Goal: Feedback & Contribution: Leave review/rating

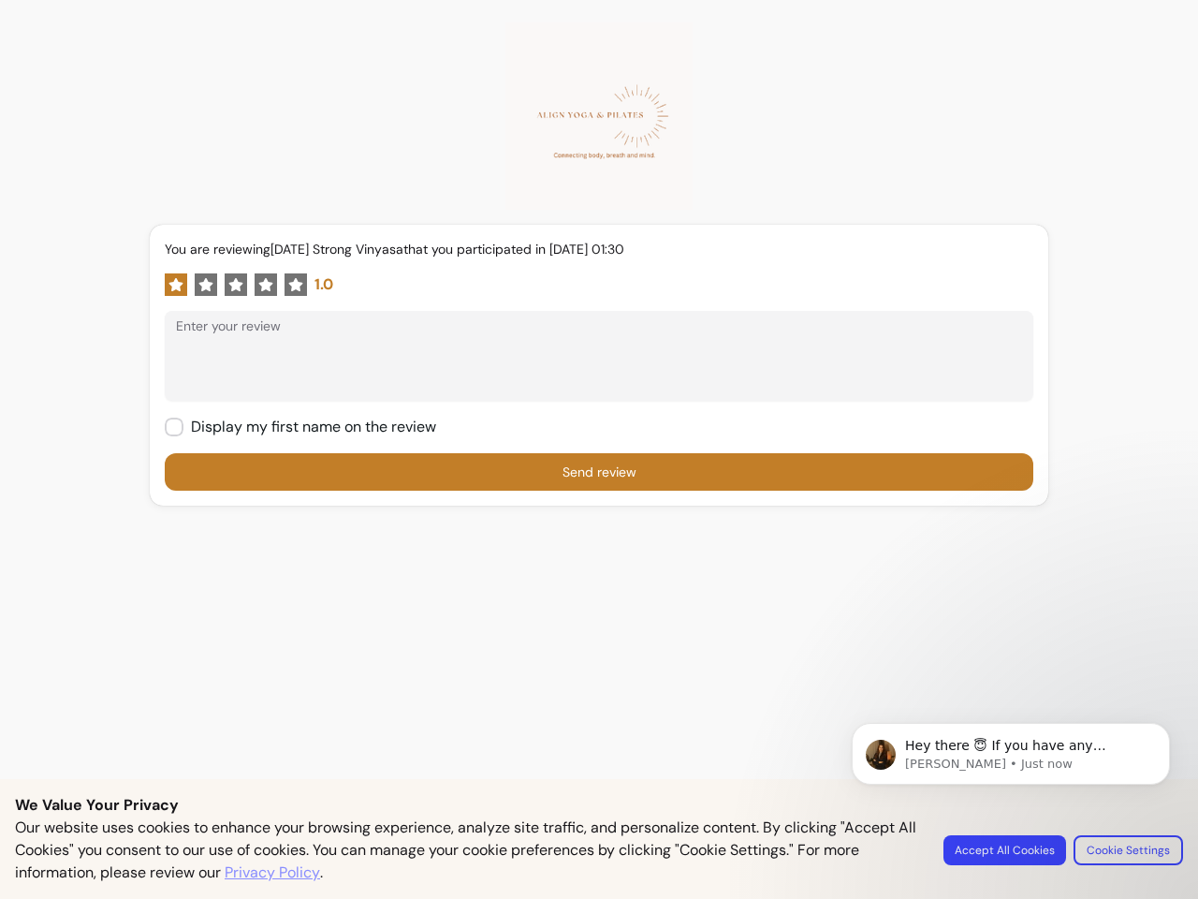
click at [599, 449] on form "You are reviewing Saturday Strong Vinyasa that you participated in 20 / 09 / 20…" at bounding box center [599, 365] width 869 height 251
click at [174, 285] on icon at bounding box center [176, 284] width 14 height 13
click at [204, 285] on icon at bounding box center [206, 284] width 14 height 13
click at [264, 285] on icon at bounding box center [266, 284] width 14 height 13
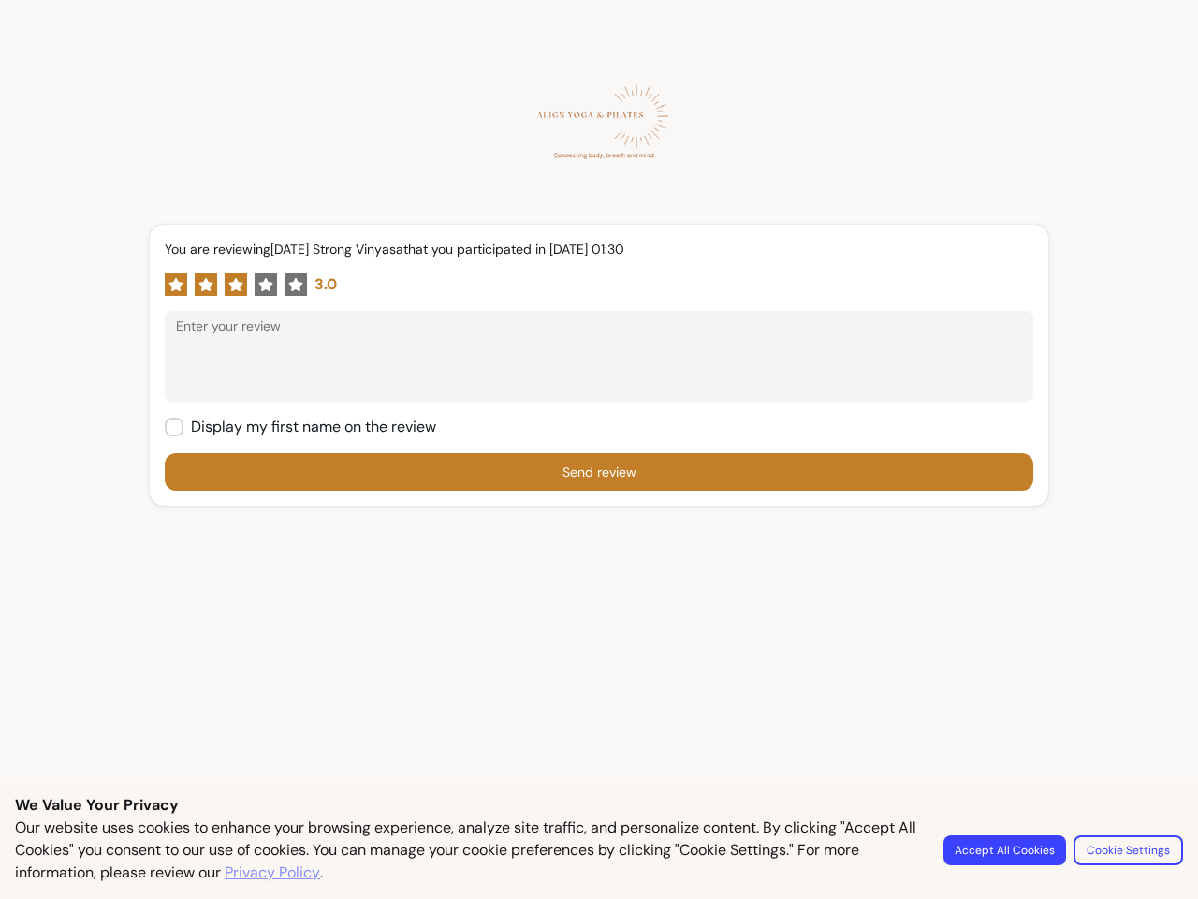
click at [599, 449] on form "You are reviewing [DATE] Strong Vinyasa that you participated in [DATE] 01:30 3…" at bounding box center [599, 365] width 869 height 251
click at [1007, 850] on button "Accept All Cookies" at bounding box center [1005, 850] width 123 height 30
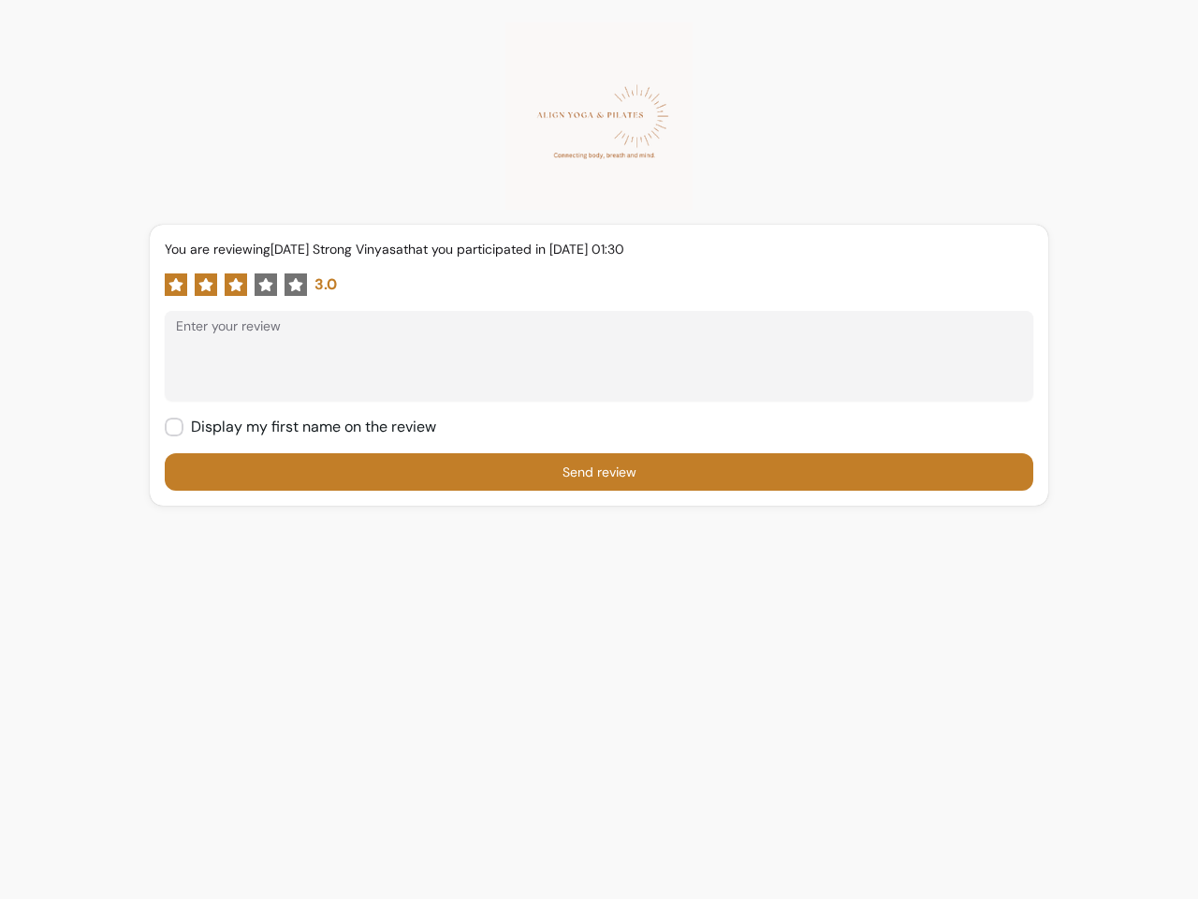
click at [1129, 850] on div "You are reviewing [DATE] Strong Vinyasa that you participated in [DATE] 01:30 3…" at bounding box center [599, 460] width 1198 height 921
click at [174, 285] on icon at bounding box center [176, 284] width 14 height 13
click at [204, 285] on icon at bounding box center [206, 284] width 14 height 13
click at [234, 285] on icon at bounding box center [236, 284] width 14 height 13
click at [264, 285] on icon at bounding box center [266, 284] width 14 height 13
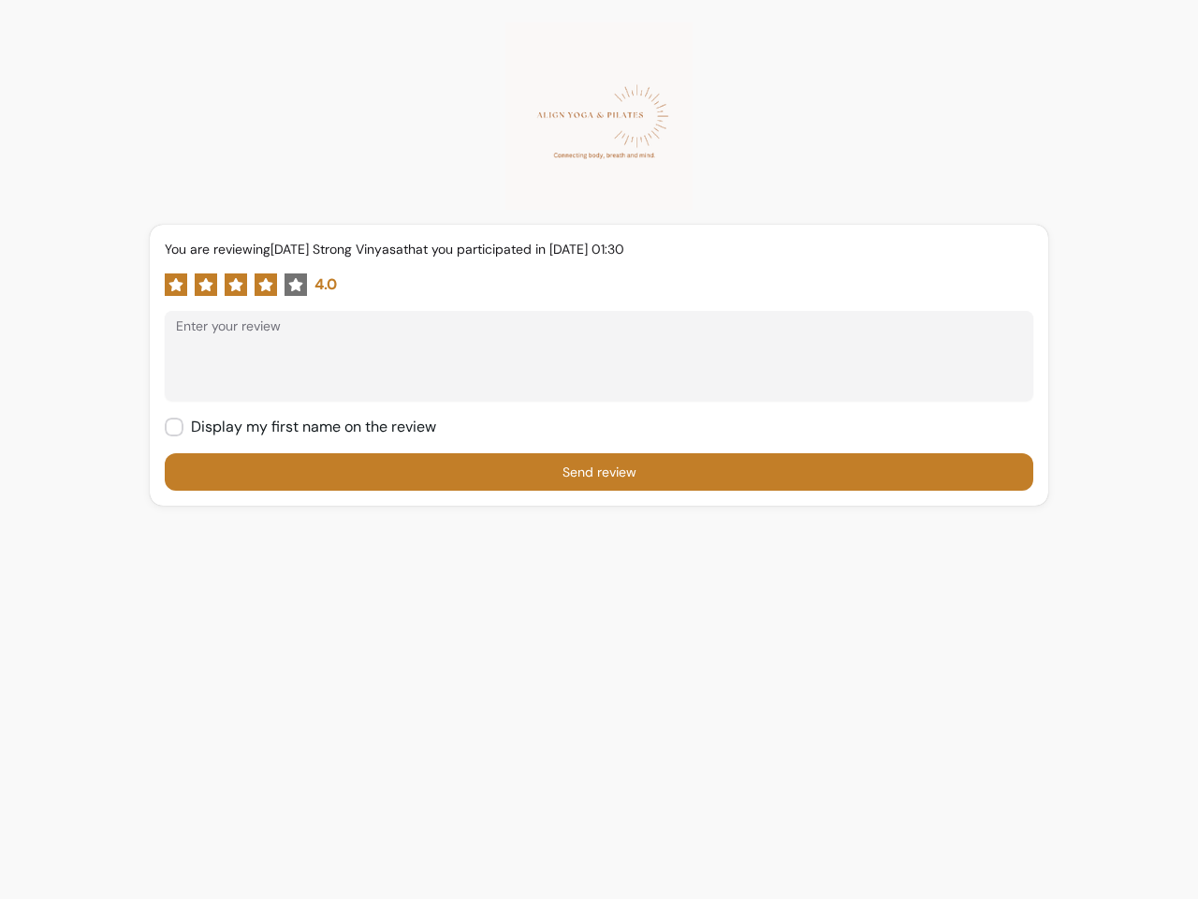
click at [294, 285] on icon at bounding box center [296, 284] width 14 height 13
click at [591, 366] on textarea "Enter your review" at bounding box center [599, 365] width 846 height 56
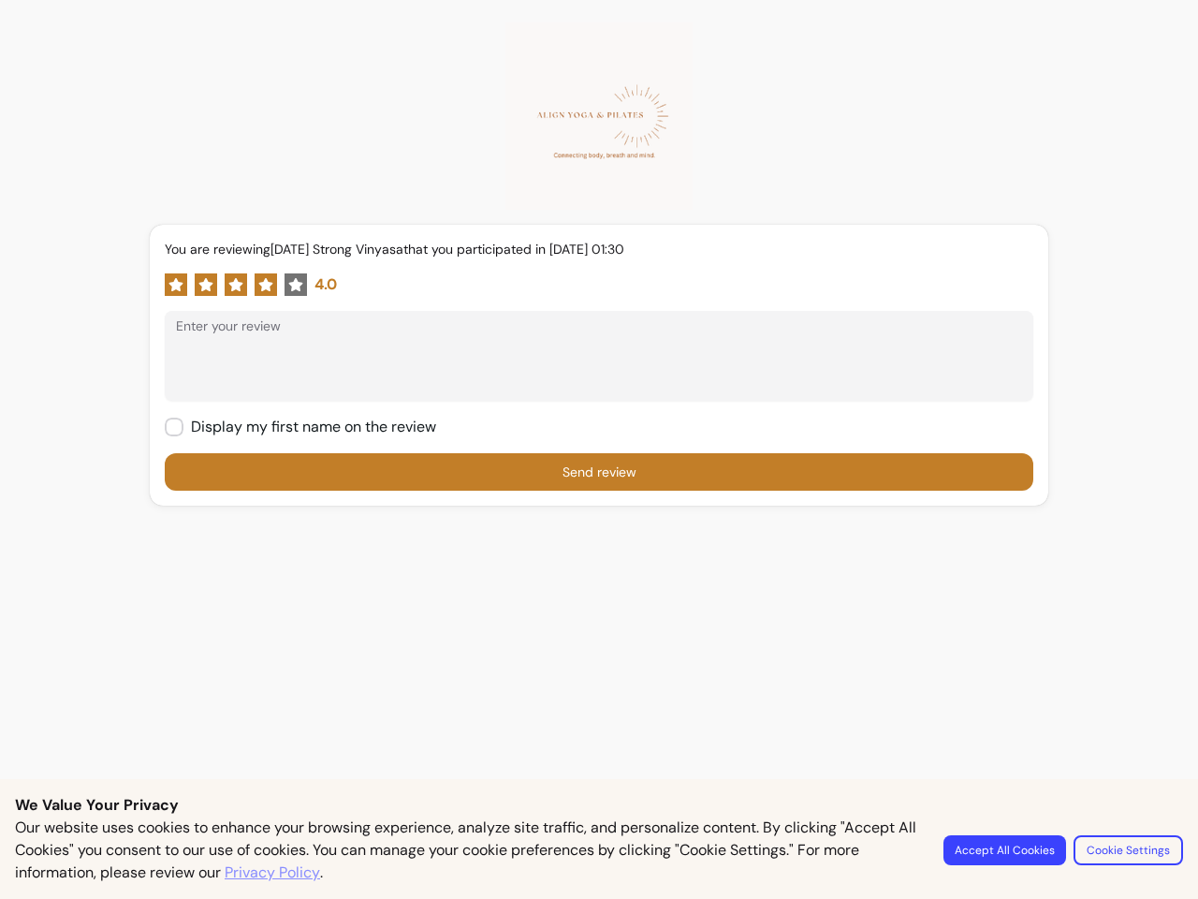
click at [599, 449] on form "You are reviewing Saturday Strong Vinyasa that you participated in 20 / 09 / 20…" at bounding box center [599, 365] width 869 height 251
click at [1007, 850] on button "Accept All Cookies" at bounding box center [1005, 850] width 123 height 30
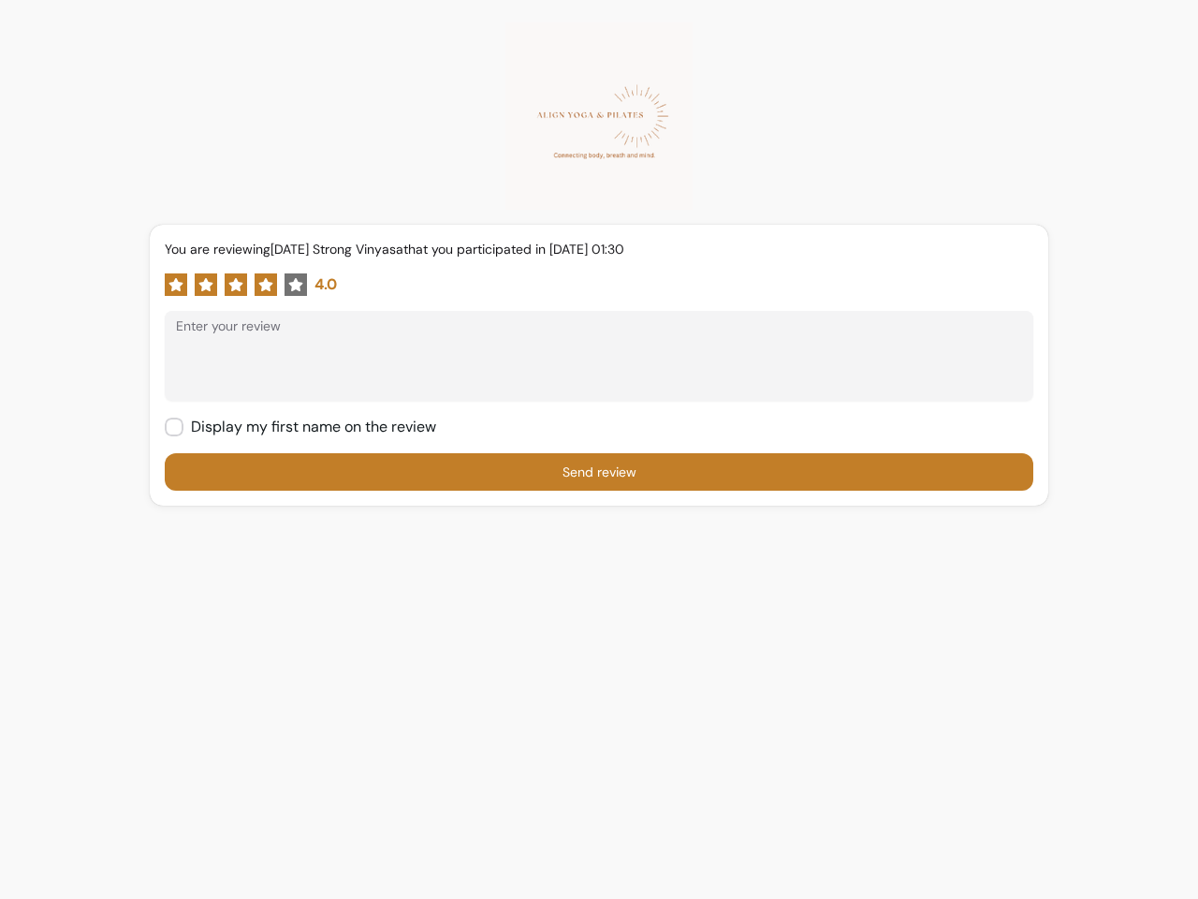
click at [1129, 850] on div "You are reviewing Saturday Strong Vinyasa that you participated in 20 / 09 / 20…" at bounding box center [599, 460] width 1198 height 921
click at [174, 285] on icon at bounding box center [176, 284] width 14 height 13
click at [204, 285] on icon at bounding box center [206, 284] width 14 height 13
click at [234, 285] on icon at bounding box center [236, 284] width 14 height 13
click at [264, 285] on icon at bounding box center [266, 284] width 14 height 13
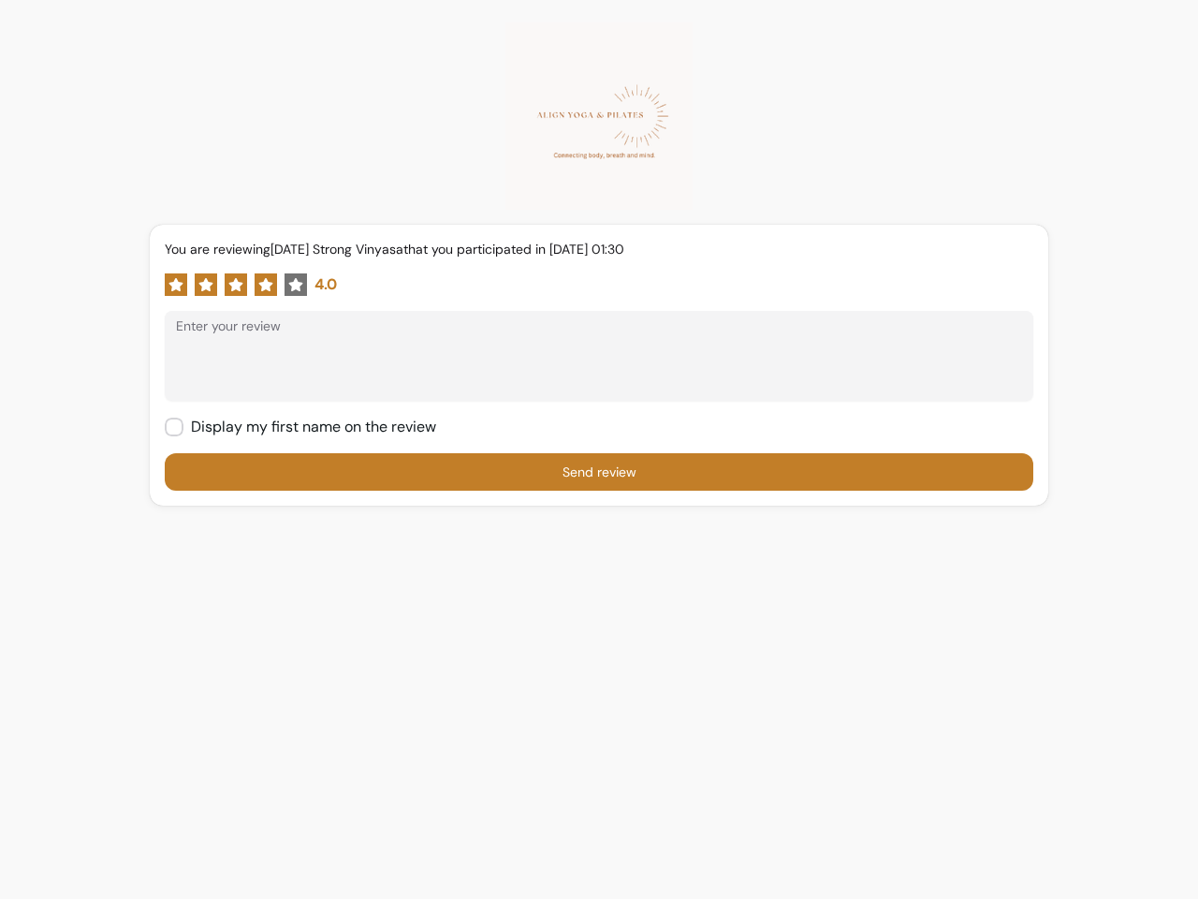
click at [294, 285] on icon at bounding box center [296, 284] width 14 height 13
click at [591, 366] on textarea "Enter your review" at bounding box center [599, 365] width 846 height 56
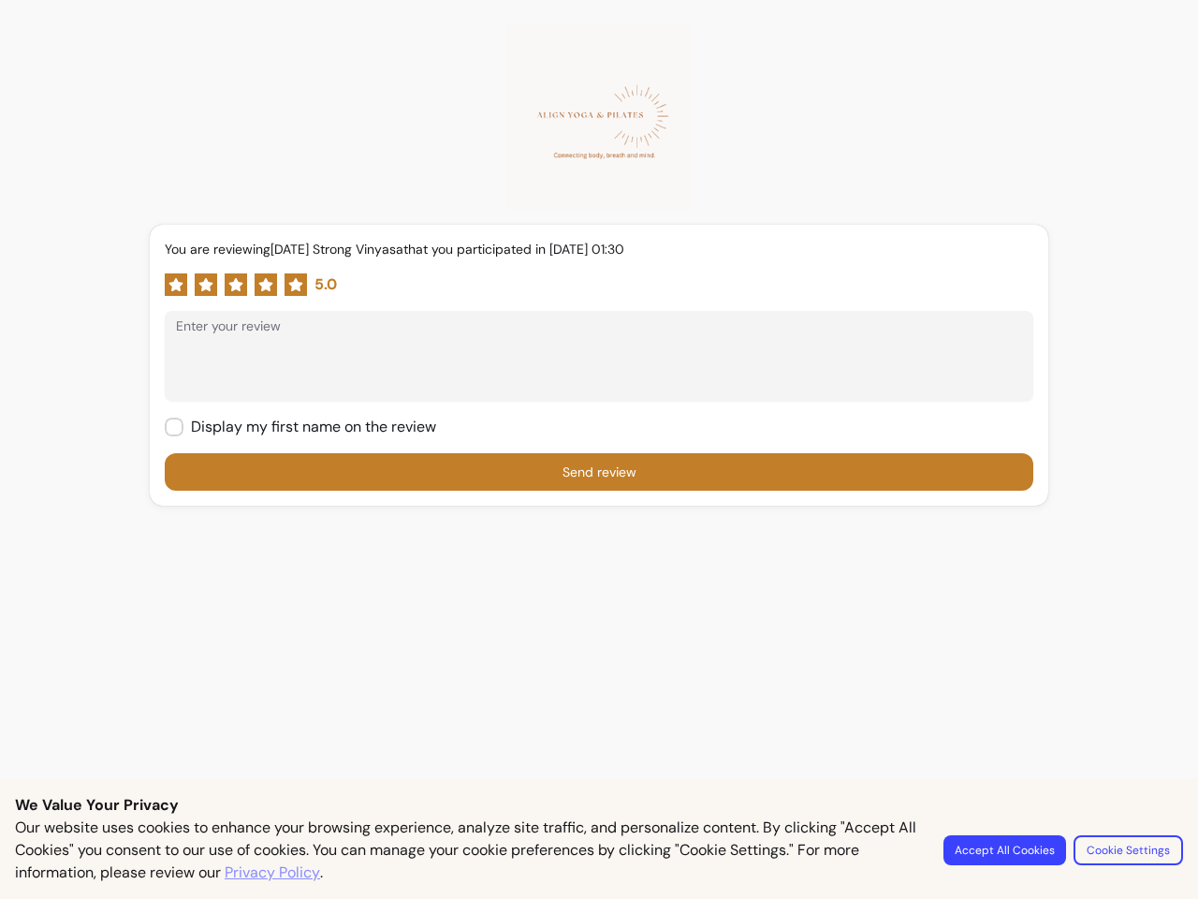
click at [599, 449] on form "You are reviewing [DATE] Strong Vinyasa that you participated in [DATE] 01:30 5…" at bounding box center [599, 365] width 869 height 251
click at [1007, 850] on button "Accept All Cookies" at bounding box center [1005, 850] width 123 height 30
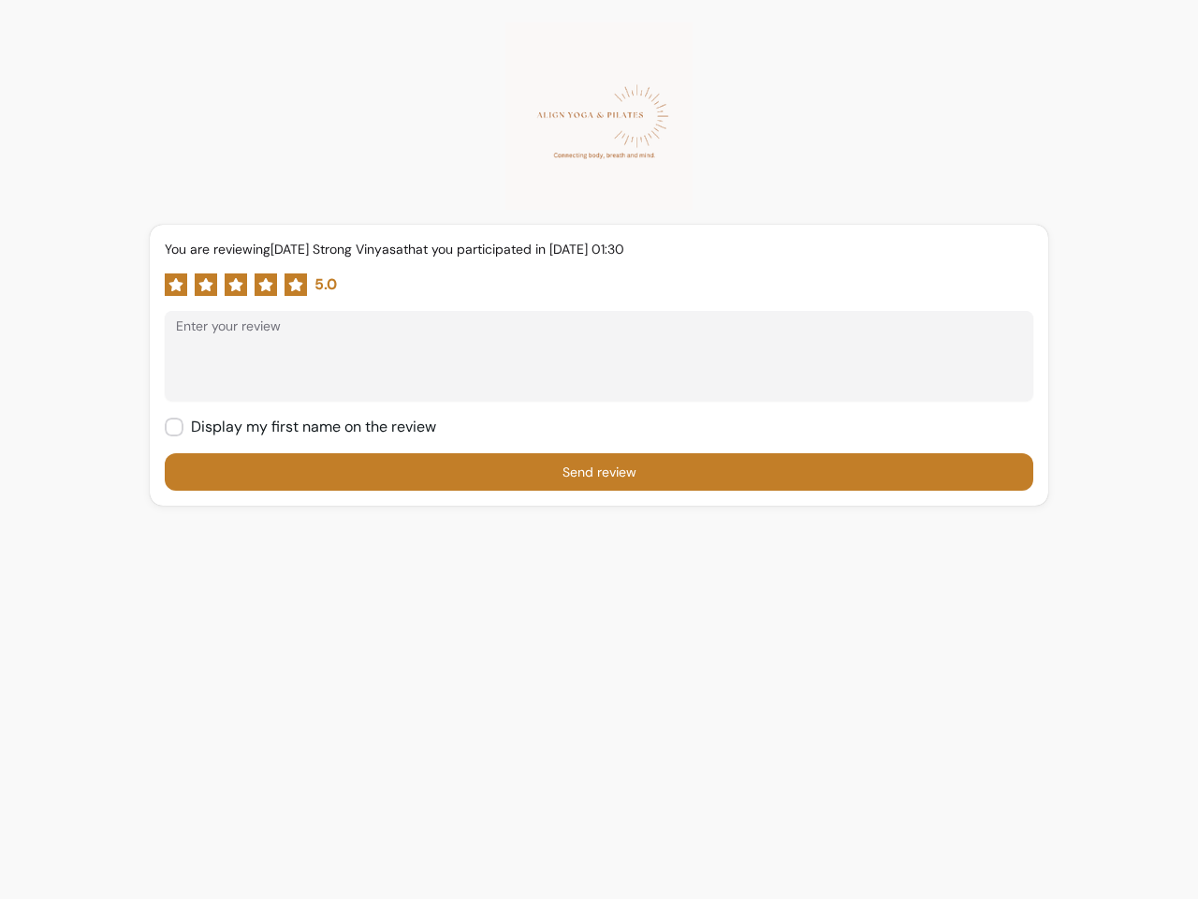
click at [1129, 850] on div "You are reviewing Saturday Strong Vinyasa that you participated in 20 / 09 / 20…" at bounding box center [599, 460] width 1198 height 921
click at [174, 285] on icon at bounding box center [176, 284] width 14 height 13
click at [204, 285] on icon at bounding box center [206, 284] width 14 height 13
click at [234, 285] on icon at bounding box center [236, 284] width 14 height 13
click at [264, 285] on icon at bounding box center [266, 284] width 14 height 13
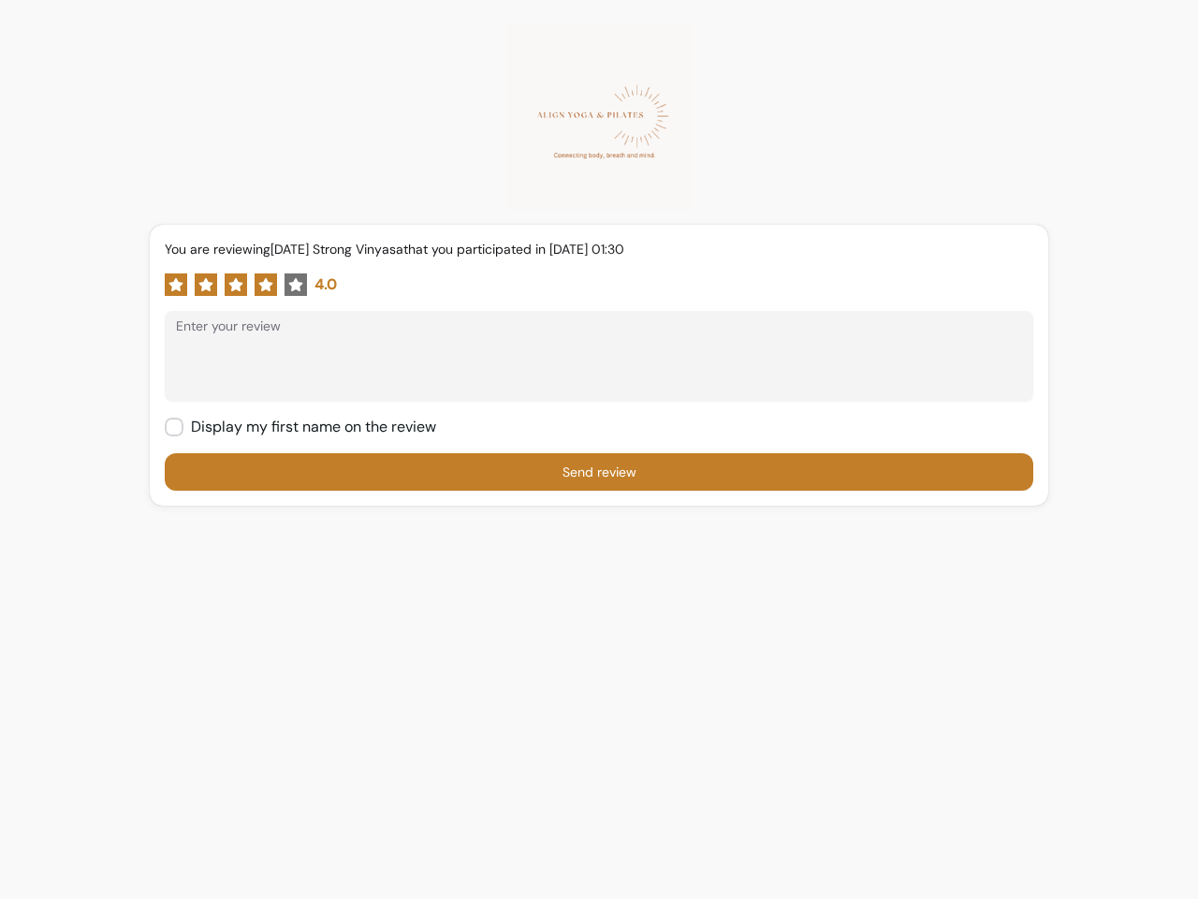
click at [294, 285] on icon at bounding box center [296, 284] width 14 height 13
click at [591, 366] on textarea "Enter your review" at bounding box center [599, 365] width 846 height 56
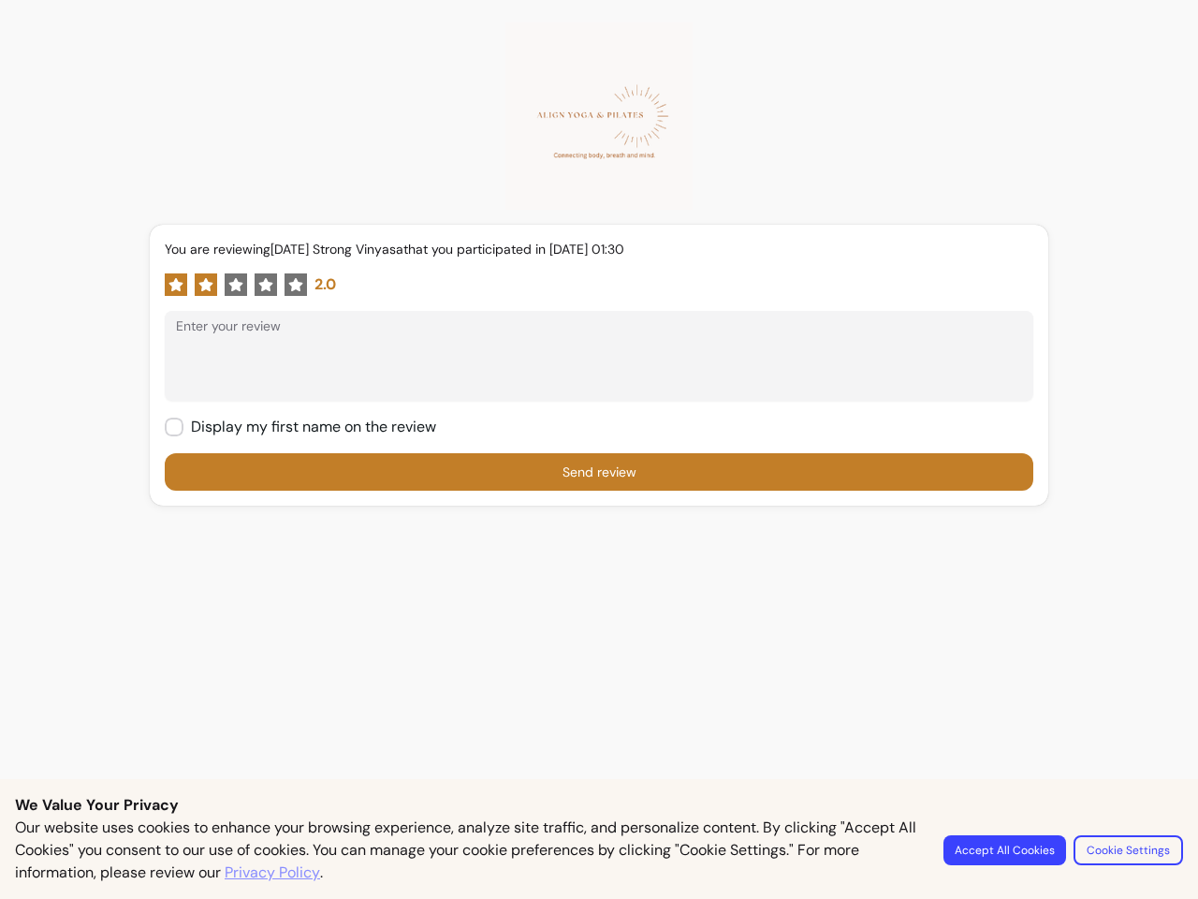
click at [599, 449] on form "You are reviewing [DATE] Strong Vinyasa that you participated in [DATE] 01:30 2…" at bounding box center [599, 365] width 869 height 251
click at [1007, 850] on button "Accept All Cookies" at bounding box center [1005, 850] width 123 height 30
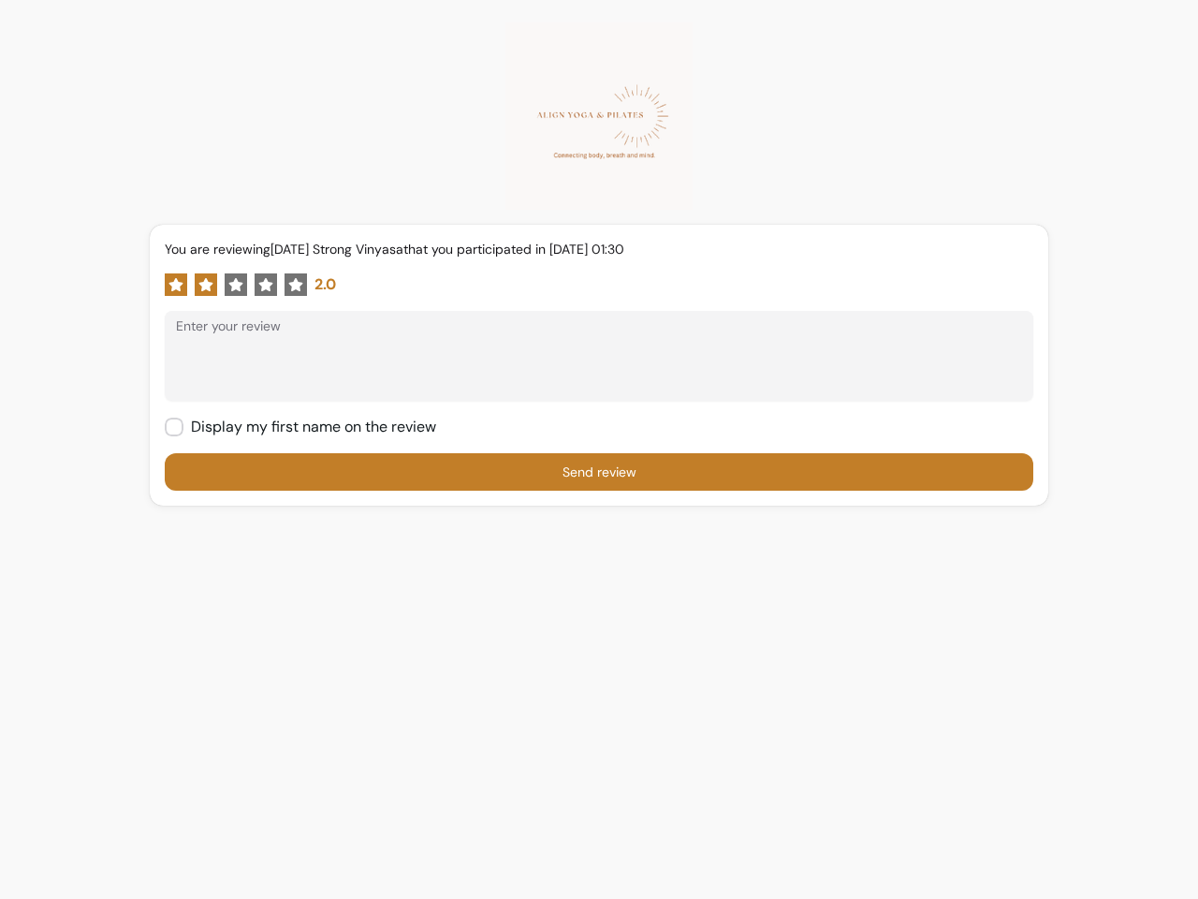
click at [1129, 850] on div "You are reviewing [DATE] Strong Vinyasa that you participated in [DATE] 01:30 2…" at bounding box center [599, 460] width 1198 height 921
click at [174, 285] on icon at bounding box center [176, 284] width 14 height 13
click at [204, 285] on icon at bounding box center [206, 284] width 14 height 13
click at [234, 285] on icon at bounding box center [236, 284] width 14 height 13
click at [264, 285] on icon at bounding box center [266, 284] width 14 height 13
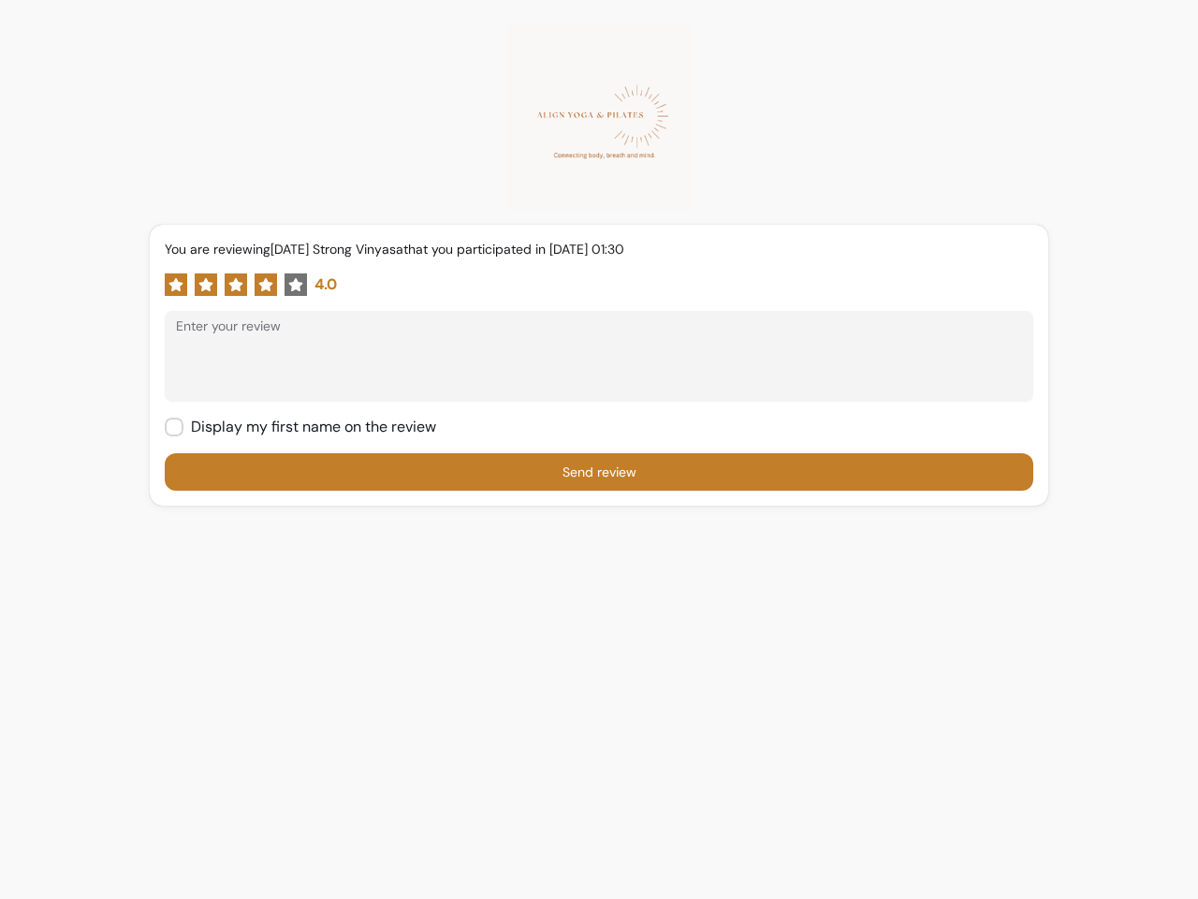
click at [294, 285] on icon at bounding box center [296, 284] width 14 height 13
click at [591, 366] on textarea "Enter your review" at bounding box center [599, 365] width 846 height 56
